Goal: Check status: Check status

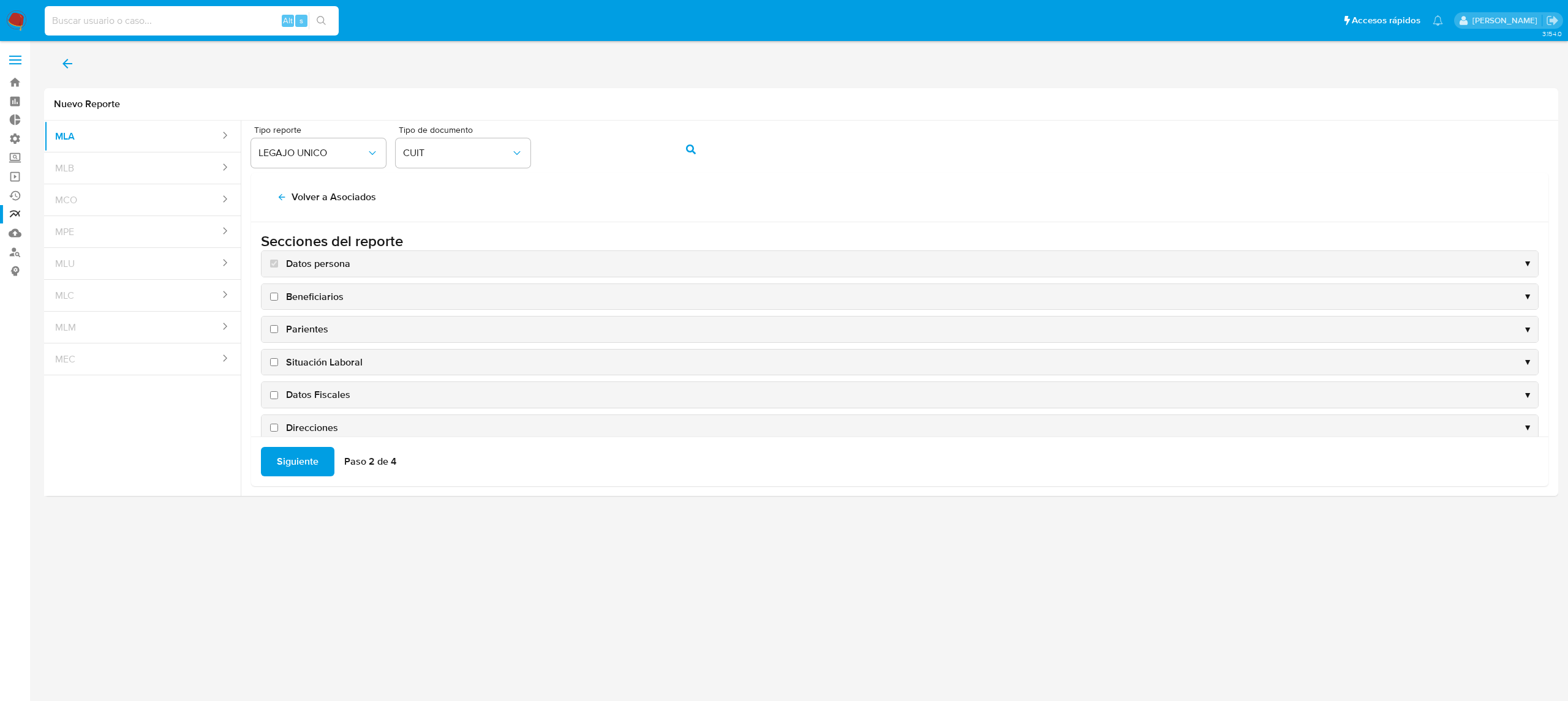
click at [98, 24] on input at bounding box center [192, 21] width 294 height 16
click at [226, 27] on input at bounding box center [192, 21] width 294 height 16
paste input "15571545"
type input "15571545"
click at [319, 16] on icon "search-icon" at bounding box center [321, 21] width 10 height 10
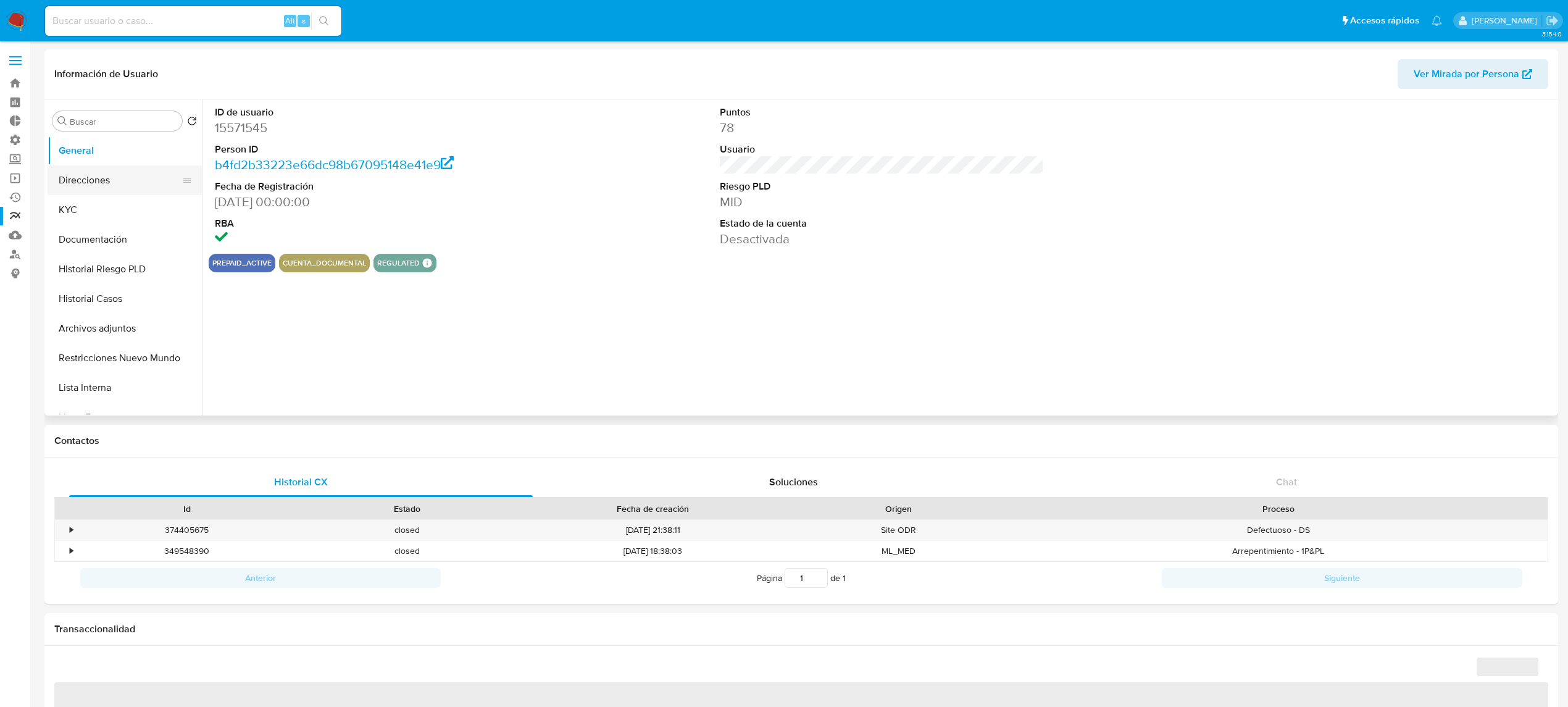
click at [115, 184] on button "Direcciones" at bounding box center [119, 180] width 144 height 30
select select "10"
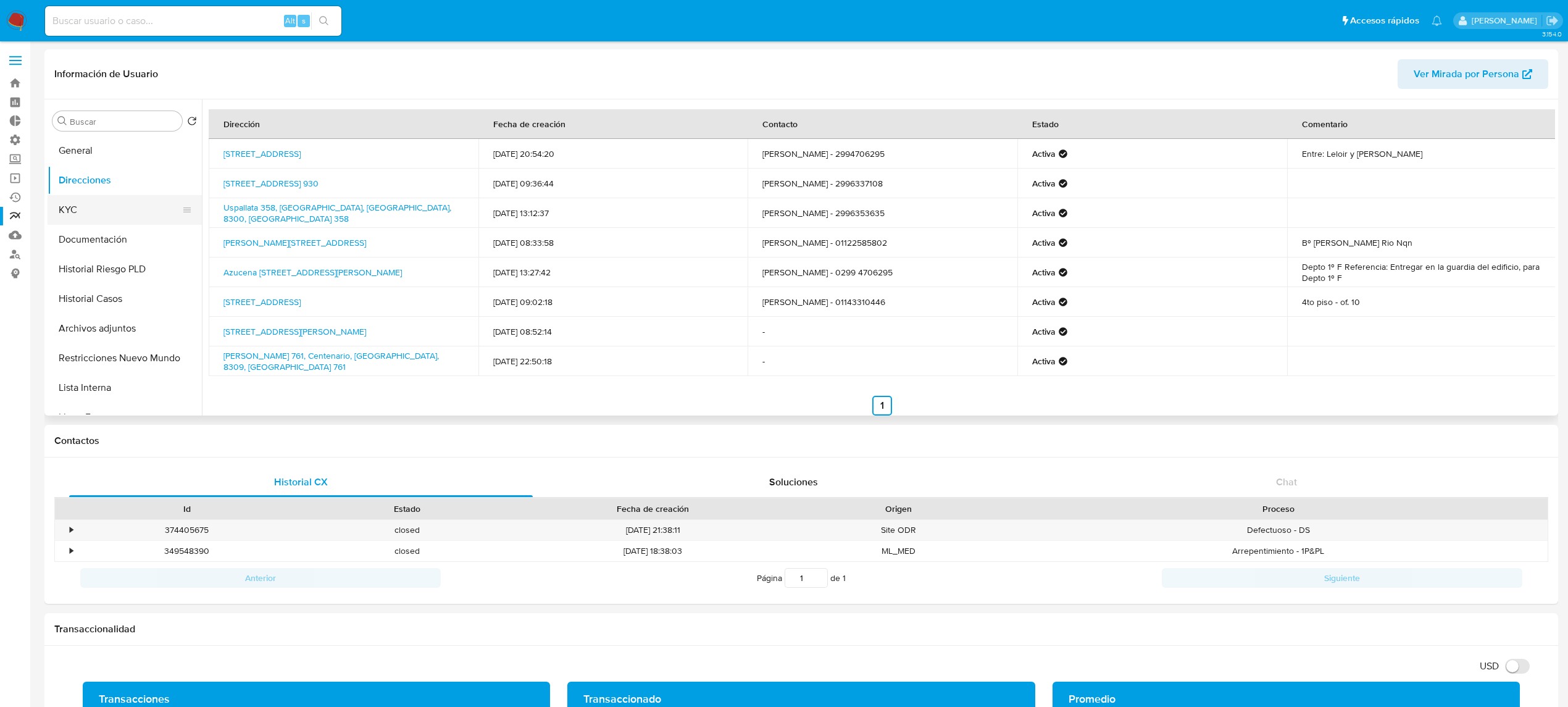
click at [80, 211] on button "KYC" at bounding box center [119, 210] width 144 height 30
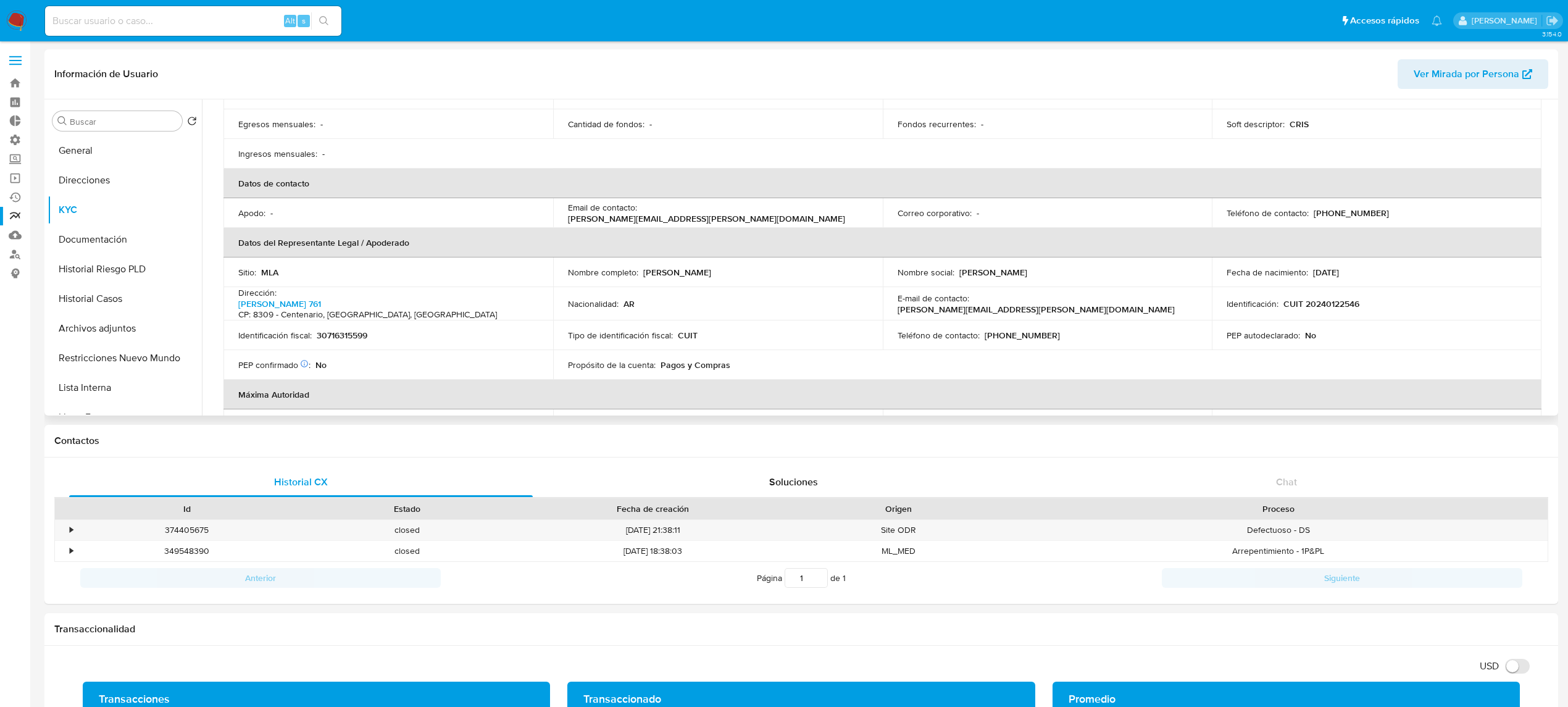
scroll to position [257, 0]
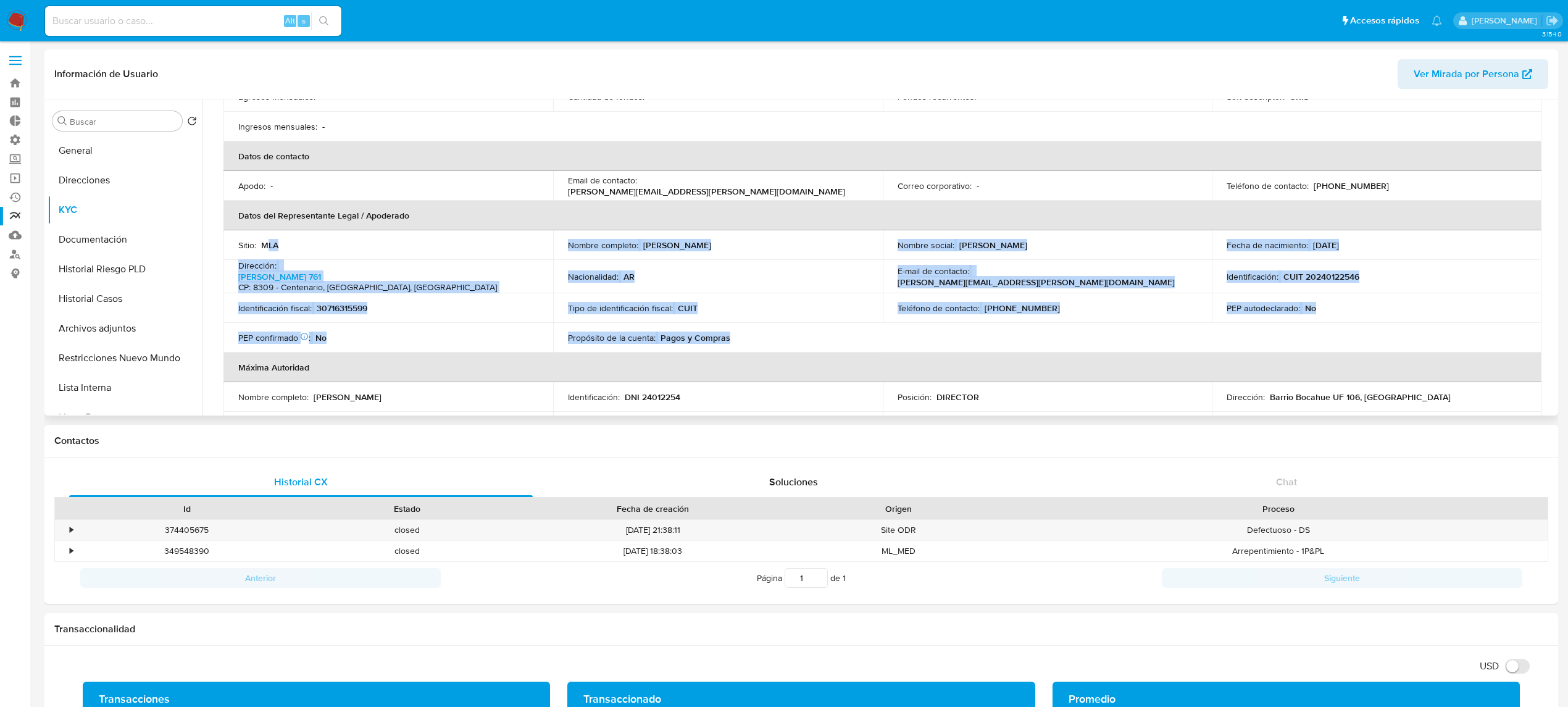
drag, startPoint x: 268, startPoint y: 242, endPoint x: 818, endPoint y: 336, distance: 558.0
click at [818, 336] on tbody "Sitio : MLA Nombre completo : [PERSON_NAME] Nombre social : [PERSON_NAME] de na…" at bounding box center [882, 291] width 1318 height 122
click at [830, 309] on td "Tipo de identificación fiscal : CUIT" at bounding box center [718, 308] width 330 height 30
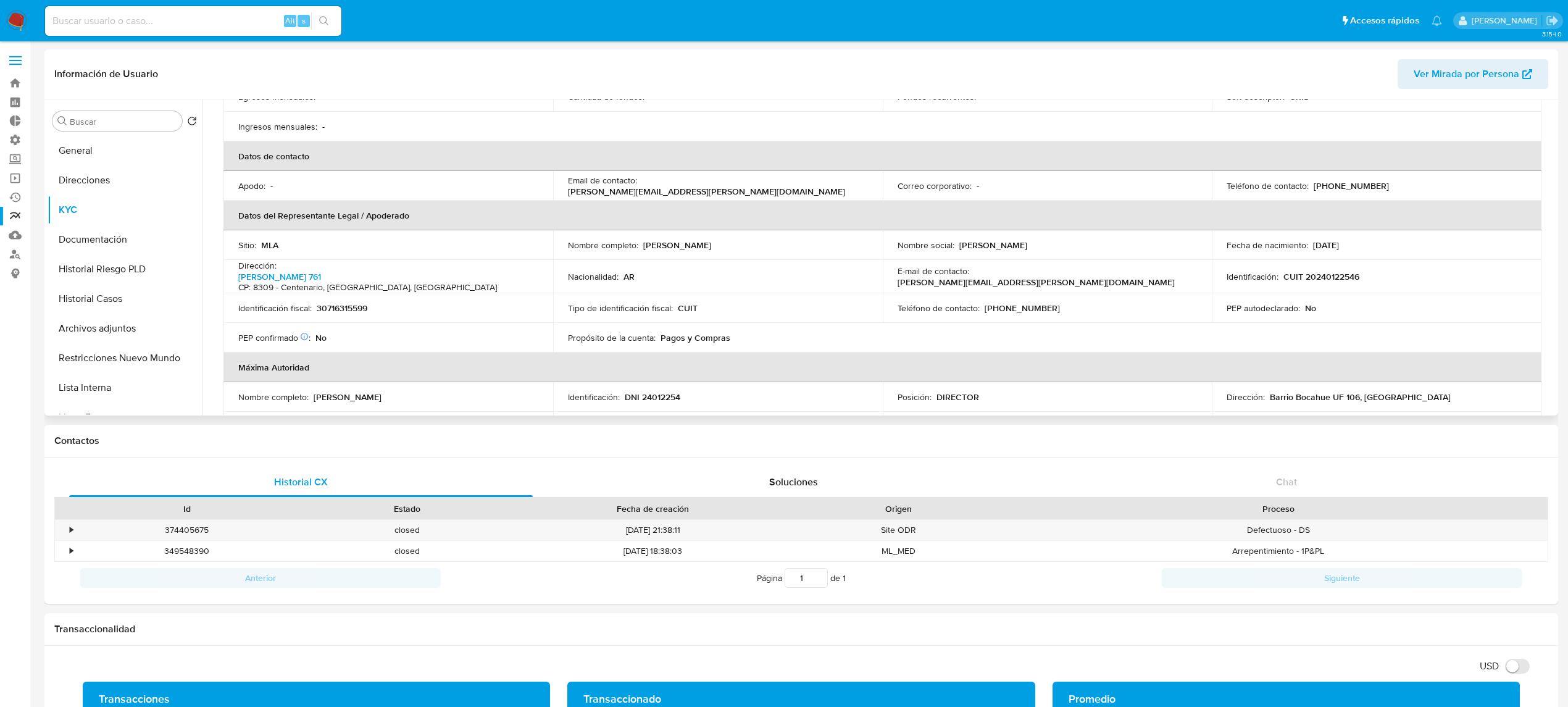
scroll to position [340, 0]
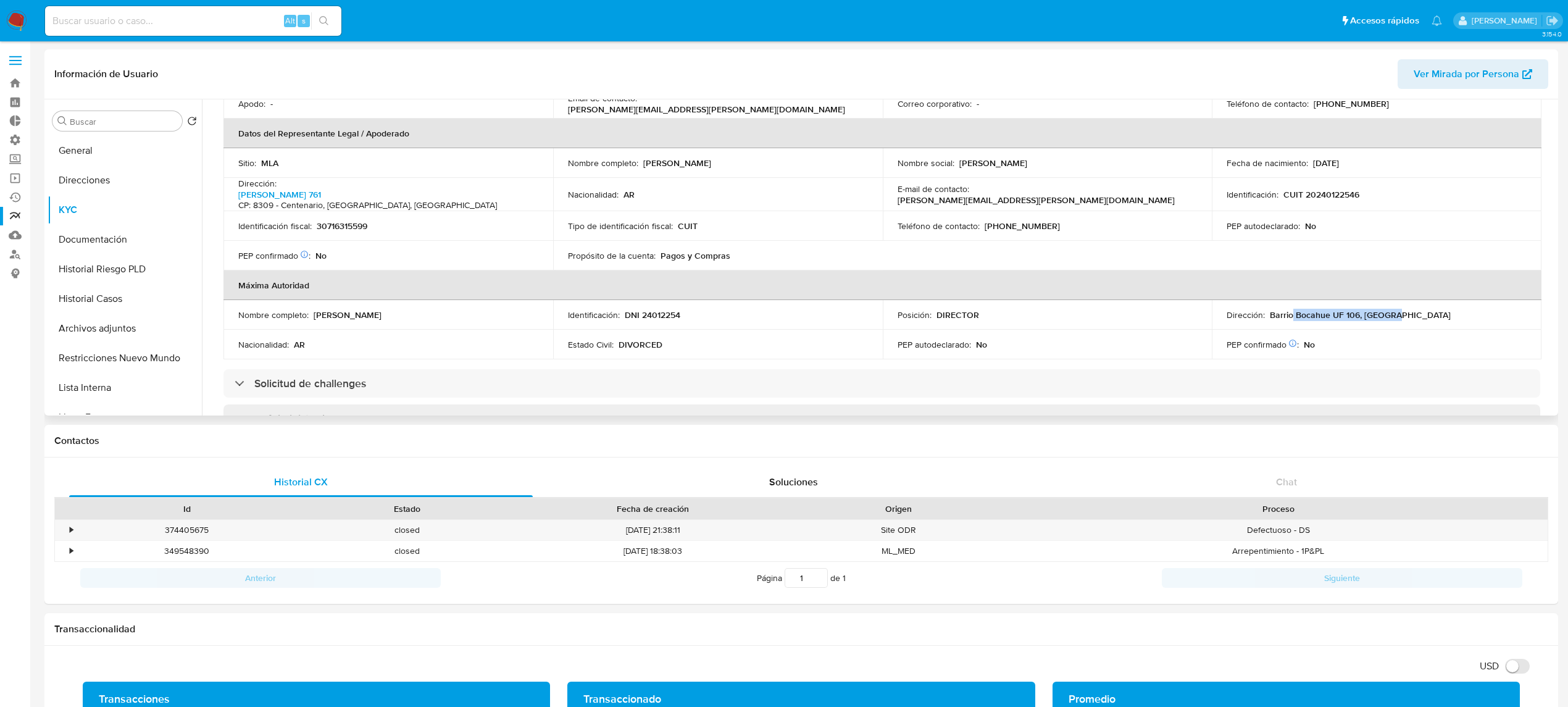
drag, startPoint x: 1288, startPoint y: 310, endPoint x: 1391, endPoint y: 312, distance: 103.0
click at [1399, 312] on div "Dirección : [STREET_ADDRESS]" at bounding box center [1376, 315] width 300 height 11
click at [100, 238] on button "Documentación" at bounding box center [119, 239] width 144 height 30
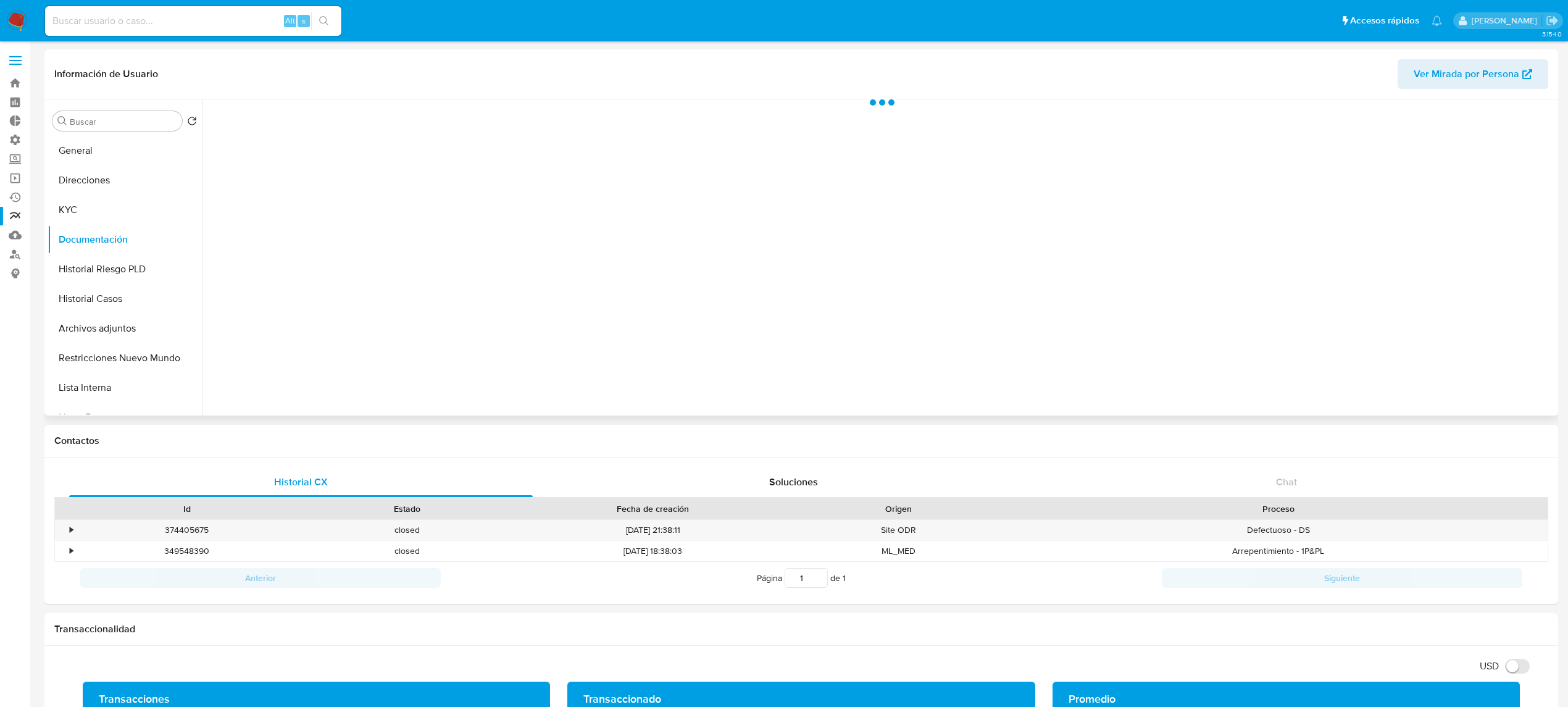
scroll to position [0, 0]
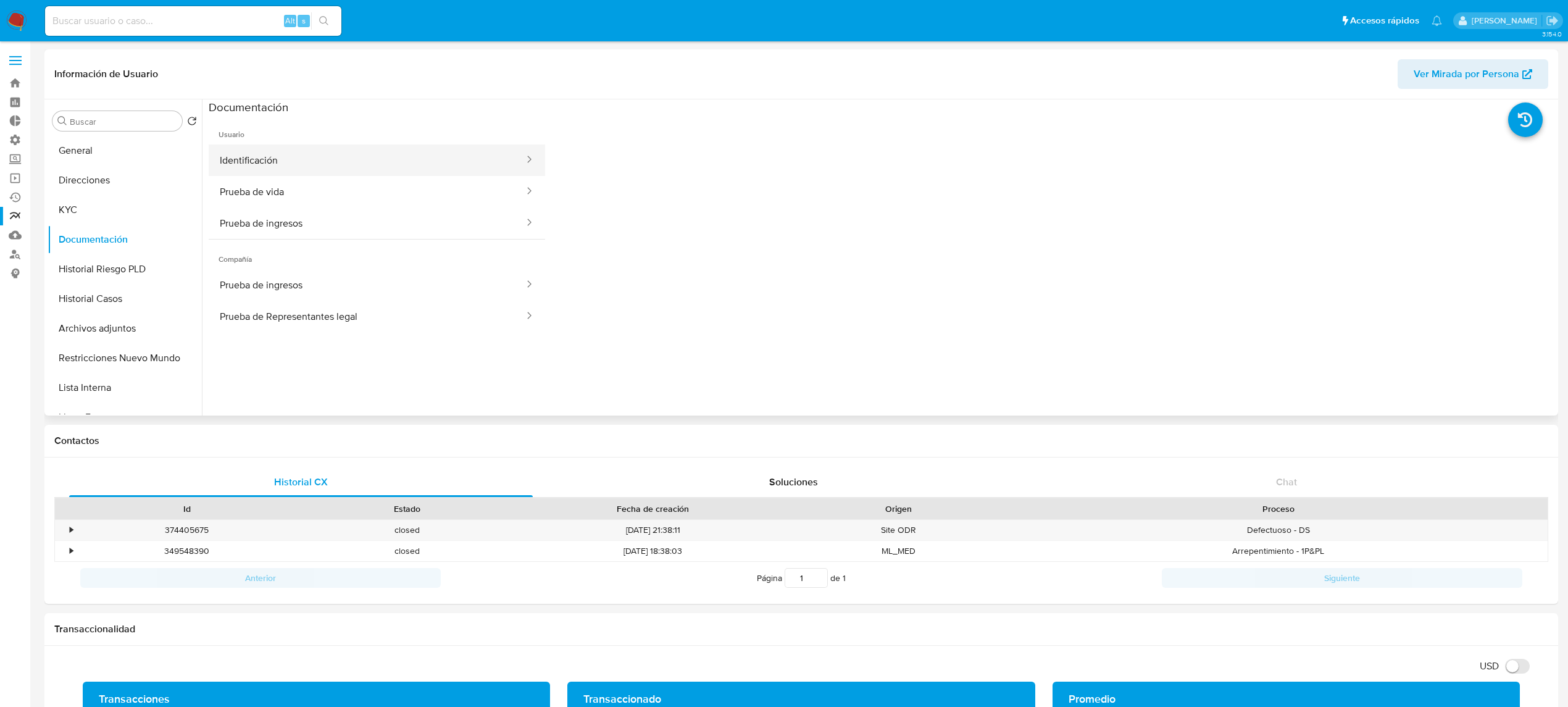
click at [268, 165] on button "Identificación" at bounding box center [367, 160] width 316 height 31
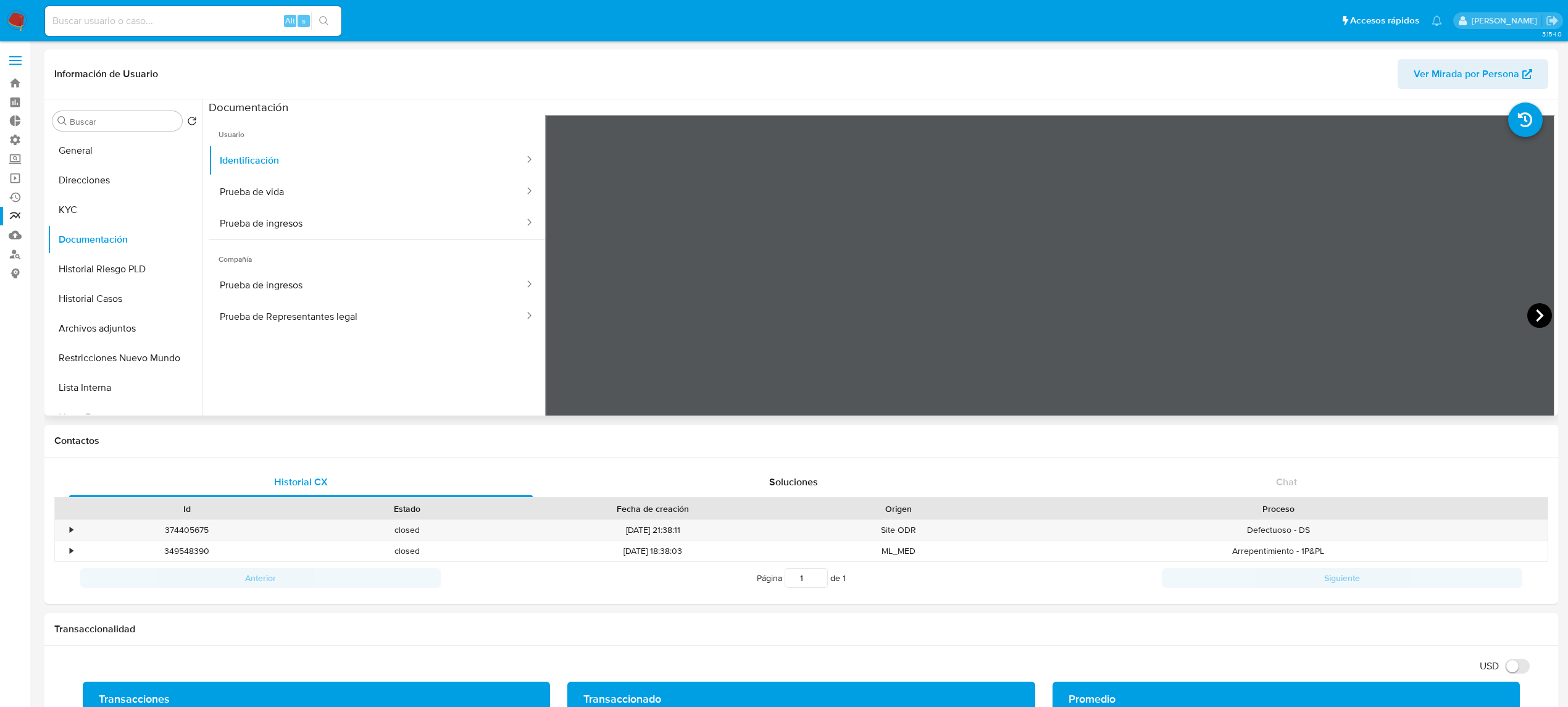
click at [1532, 314] on icon at bounding box center [1539, 315] width 24 height 24
click at [566, 319] on icon at bounding box center [560, 315] width 24 height 24
drag, startPoint x: 84, startPoint y: 149, endPoint x: 336, endPoint y: 266, distance: 277.8
click at [84, 149] on button "General" at bounding box center [124, 151] width 154 height 30
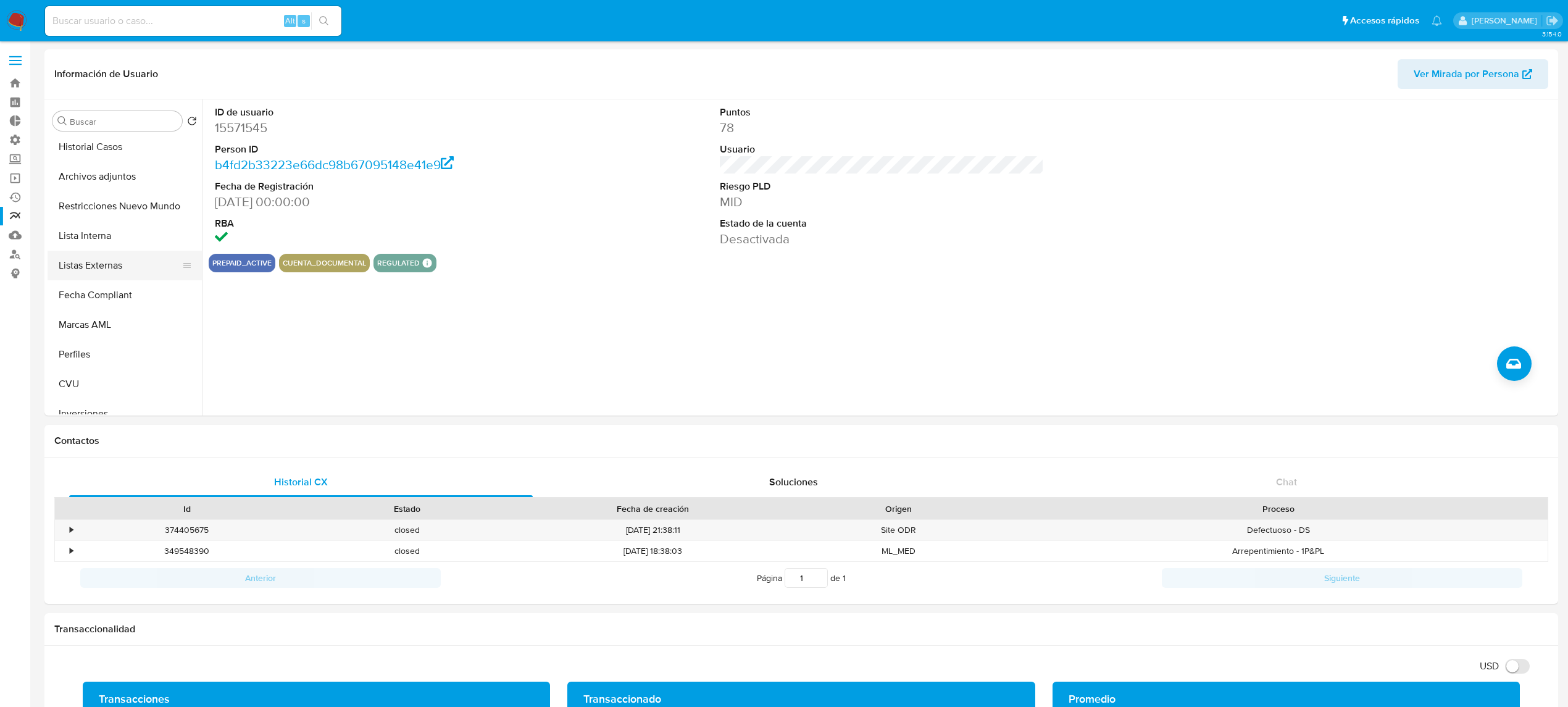
scroll to position [165, 0]
click at [118, 278] on button "Fecha Compliant" at bounding box center [119, 282] width 144 height 30
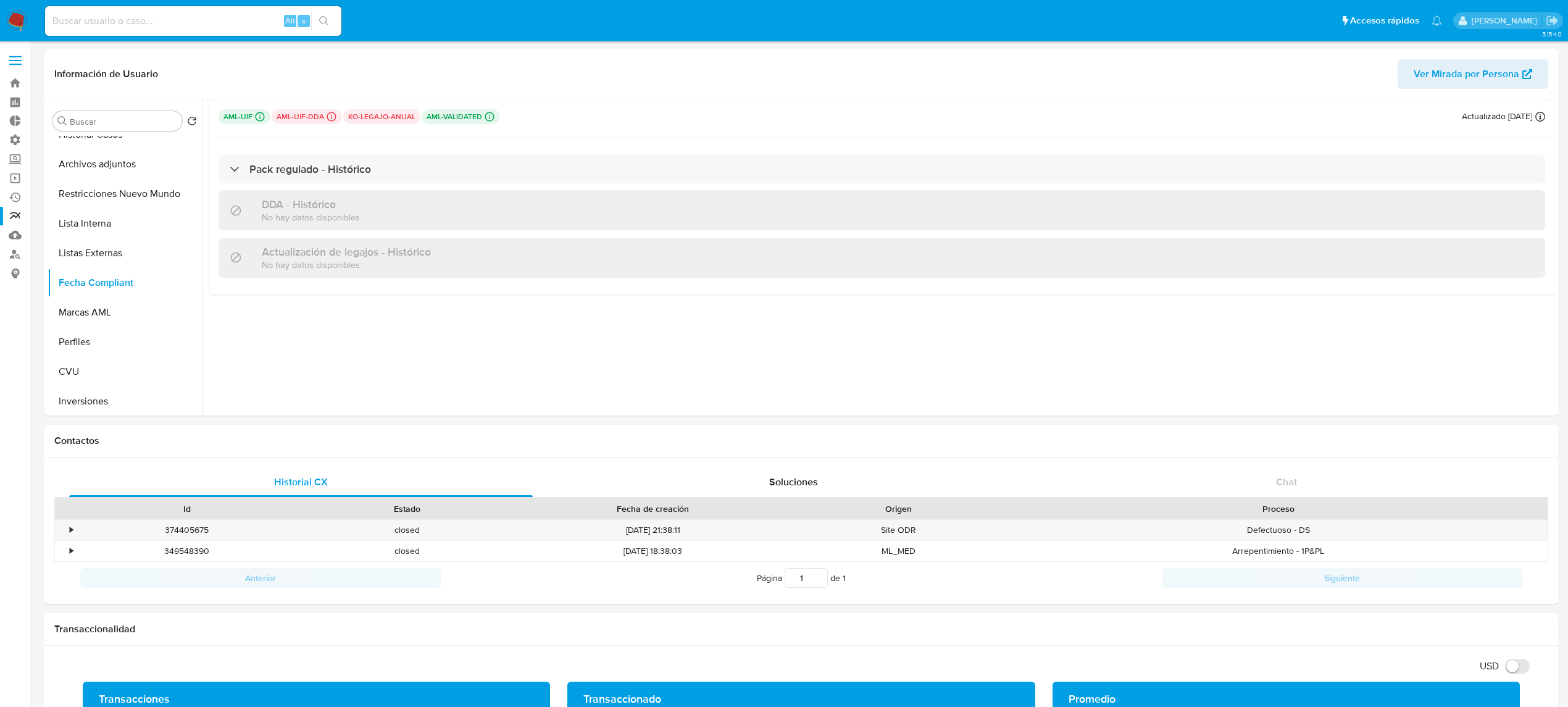
click at [461, 114] on p "aml-validated Challenges Pendientes" at bounding box center [461, 116] width 79 height 15
click at [485, 112] on icon at bounding box center [490, 116] width 11 height 11
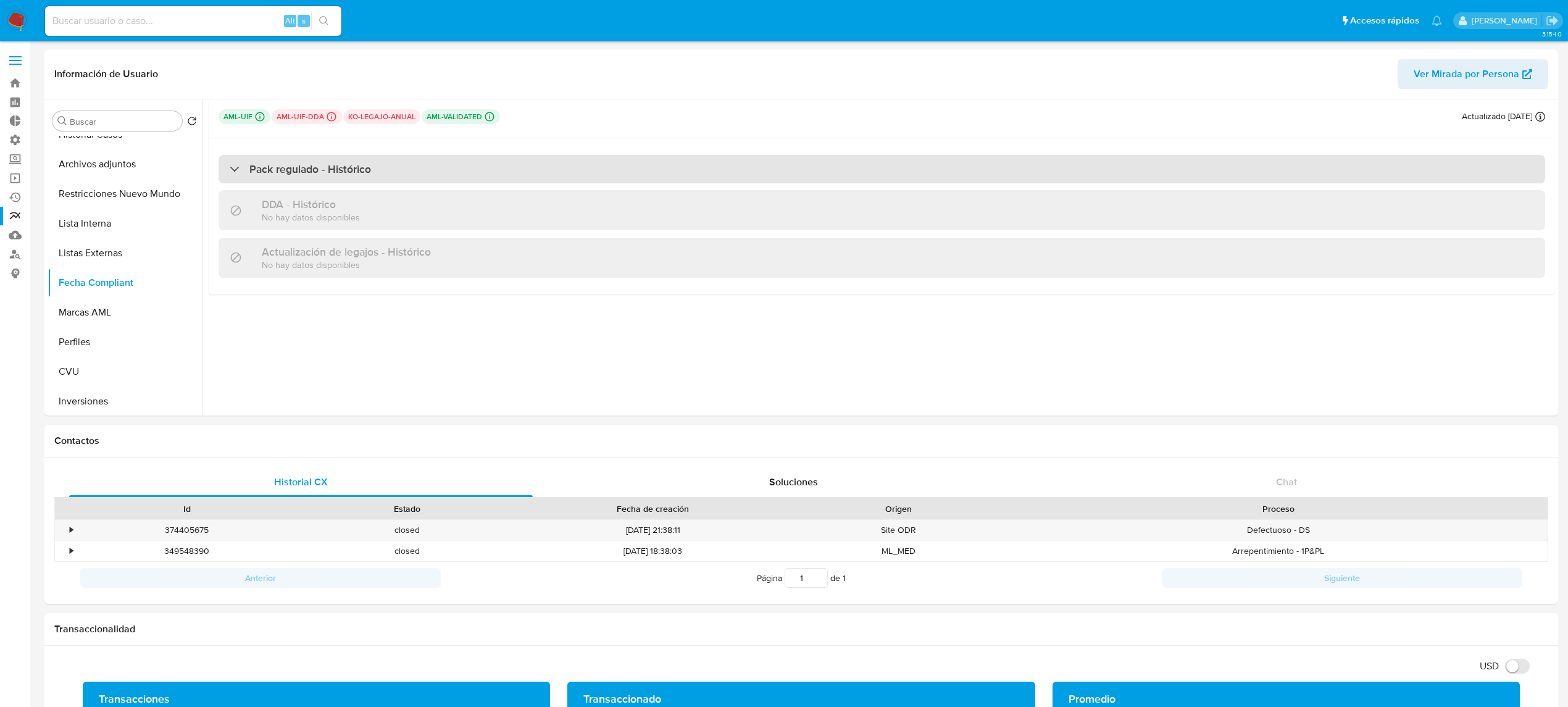
click at [326, 176] on h3 "Pack regulado - Histórico" at bounding box center [310, 169] width 122 height 13
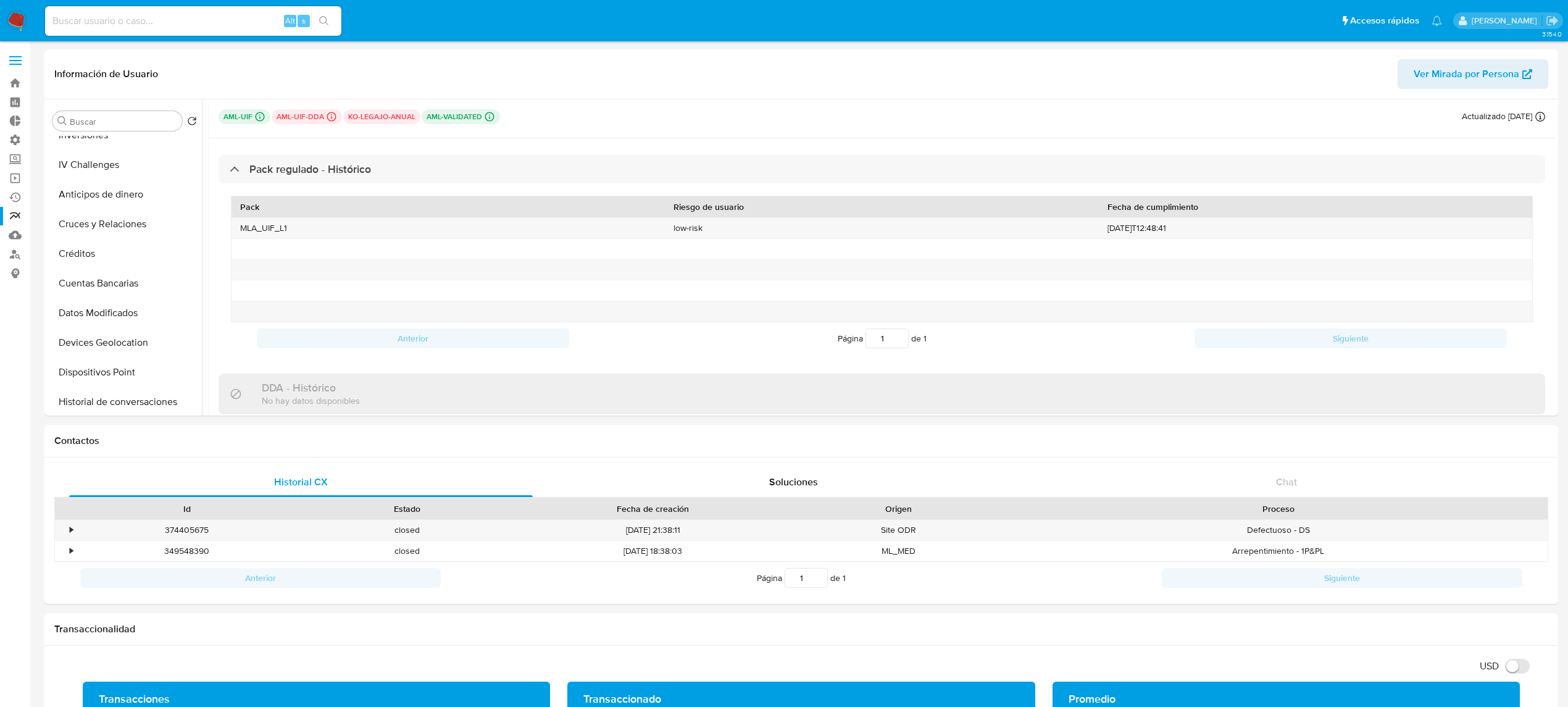
scroll to position [416, 0]
click at [114, 174] on button "IV Challenges" at bounding box center [119, 180] width 144 height 30
